Goal: Transaction & Acquisition: Purchase product/service

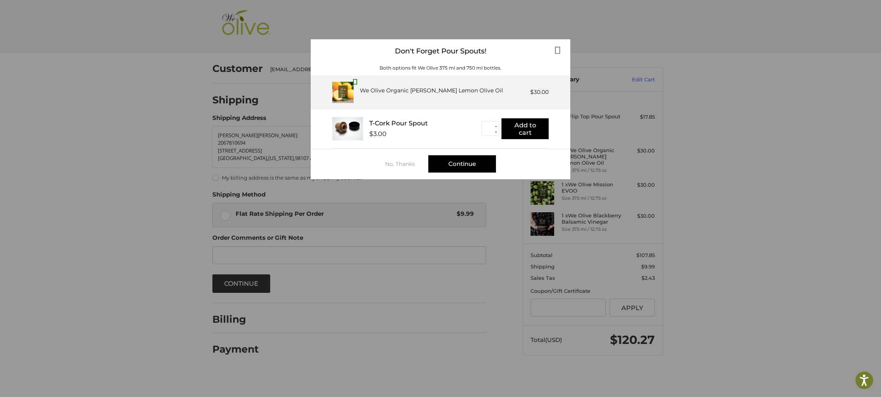
click at [462, 165] on div "Continue" at bounding box center [462, 163] width 68 height 17
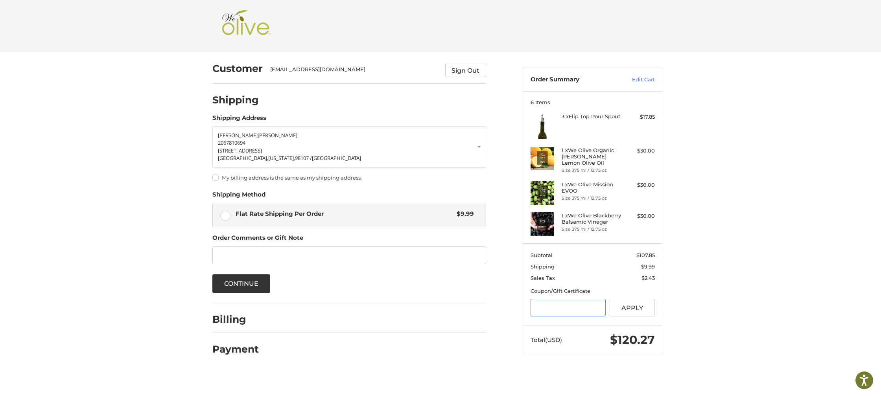
click at [553, 306] on input "Gift Certificate or Coupon Code" at bounding box center [568, 308] width 75 height 18
type input "******"
click at [633, 304] on button "Apply" at bounding box center [633, 308] width 46 height 18
drag, startPoint x: 569, startPoint y: 327, endPoint x: 557, endPoint y: 325, distance: 12.6
click at [569, 327] on input "******" at bounding box center [568, 330] width 75 height 18
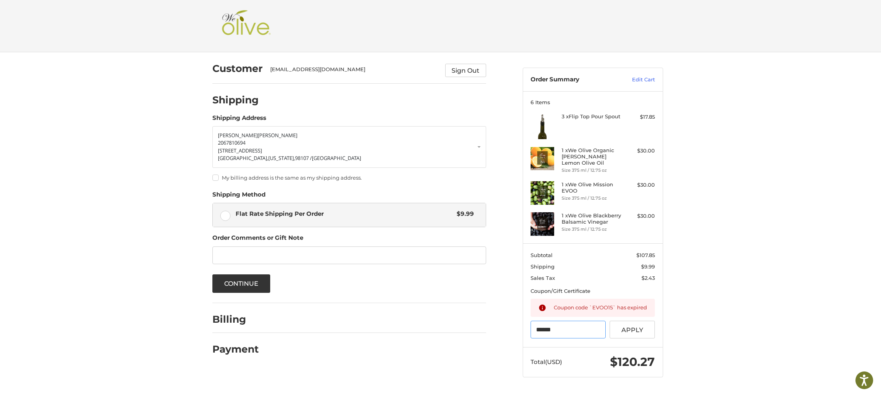
drag, startPoint x: 557, startPoint y: 325, endPoint x: 517, endPoint y: 324, distance: 39.4
click at [517, 324] on aside "Order Summary Edit Cart 6 Items 3 x Flip Top Pour Spout $17.85 1 x We Olive Org…" at bounding box center [593, 218] width 152 height 333
click at [218, 179] on label "My billing address is the same as my shipping address." at bounding box center [349, 178] width 274 height 6
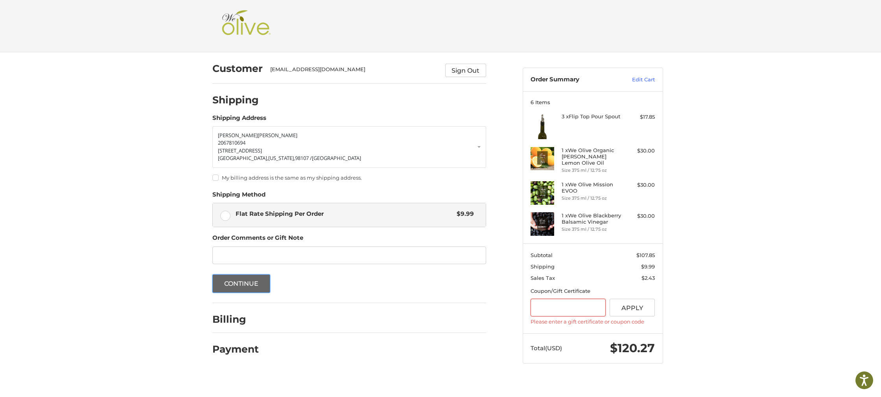
click at [239, 286] on button "Continue" at bounding box center [241, 284] width 58 height 18
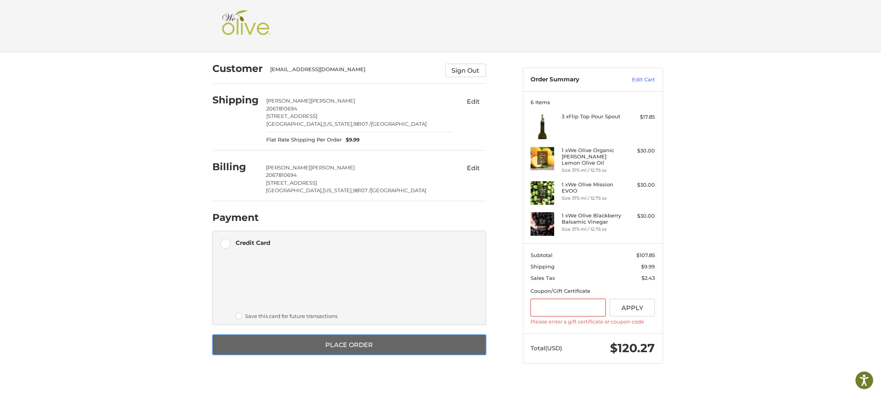
click at [347, 347] on button "Place Order" at bounding box center [349, 345] width 274 height 20
